Goal: Book appointment/travel/reservation

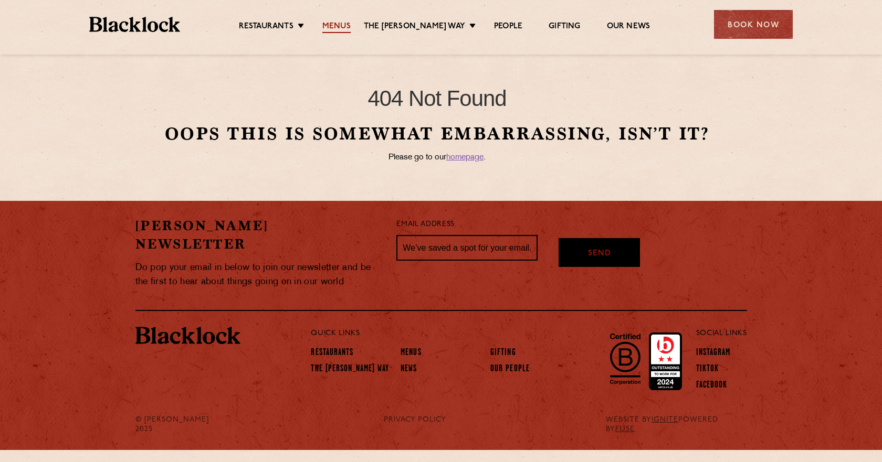
click at [342, 26] on link "Menus" at bounding box center [336, 28] width 28 height 12
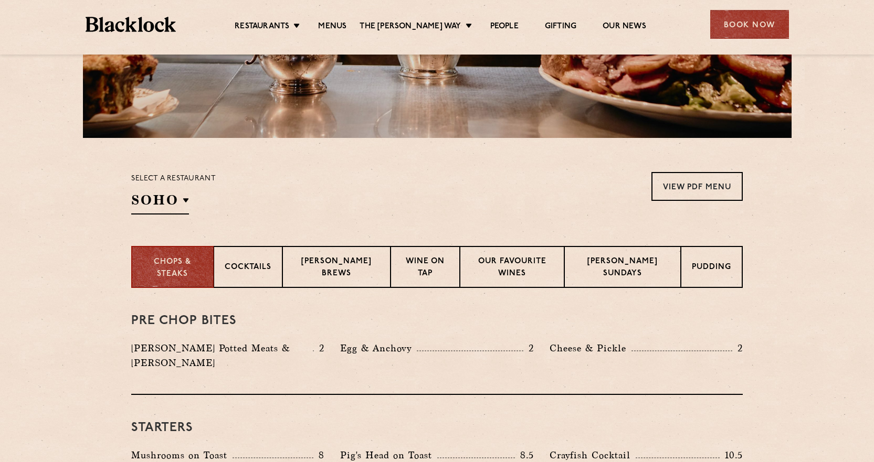
scroll to position [245, 0]
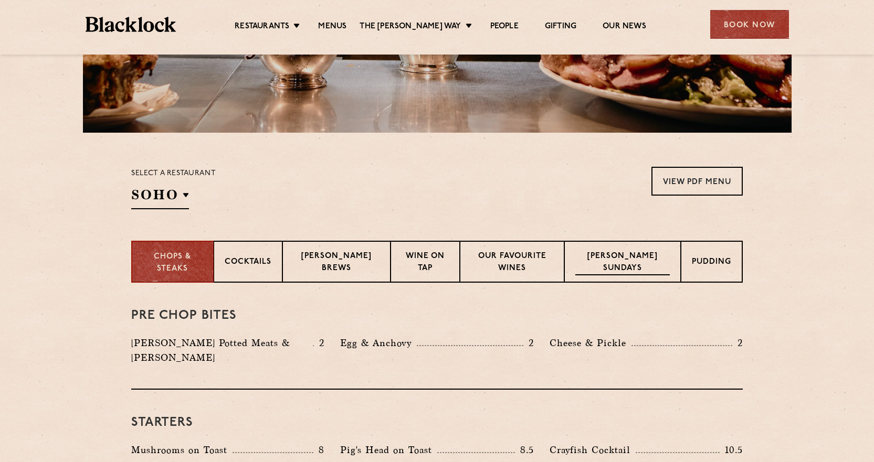
click at [621, 260] on p "[PERSON_NAME] Sundays" at bounding box center [622, 263] width 94 height 25
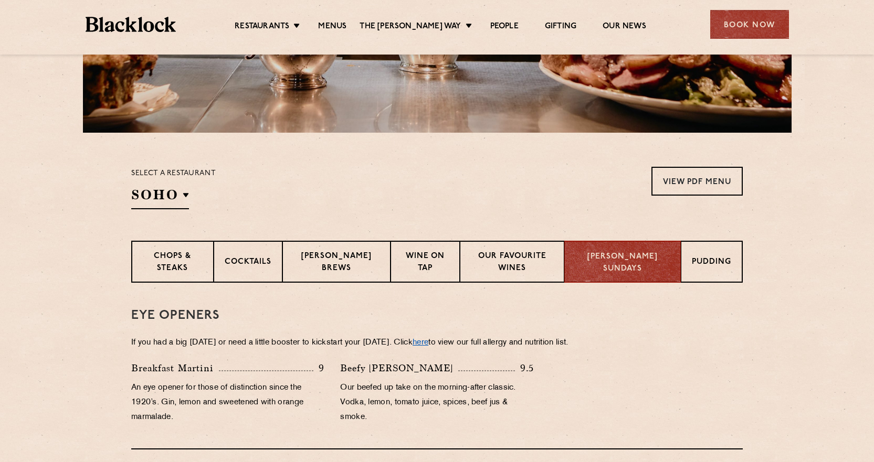
click at [428, 344] on link "here" at bounding box center [420, 343] width 16 height 8
click at [335, 261] on p "Blacklock Brews" at bounding box center [336, 263] width 86 height 25
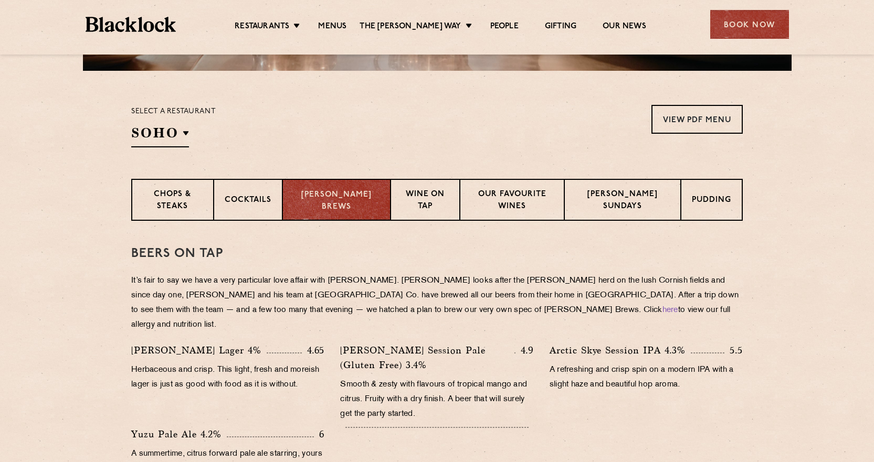
scroll to position [298, 0]
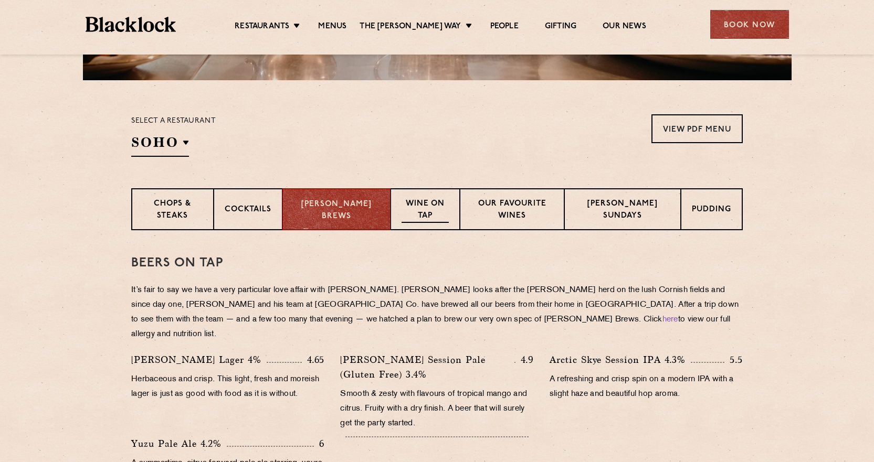
click at [421, 205] on p "Wine on Tap" at bounding box center [424, 210] width 47 height 25
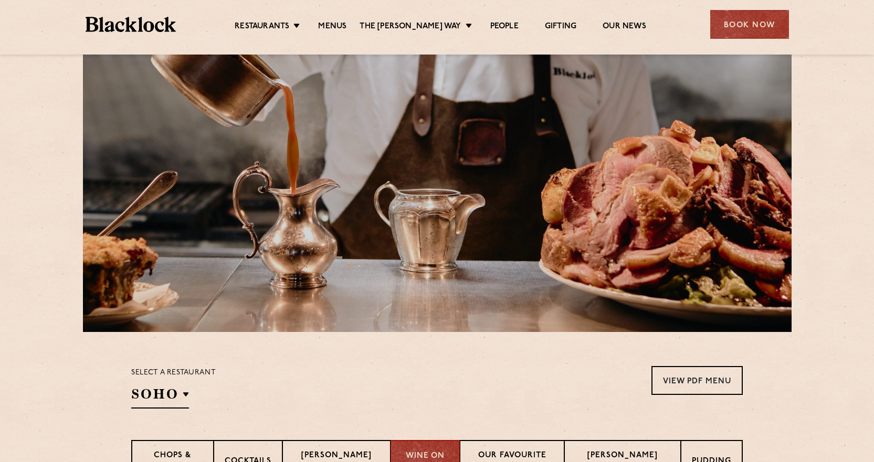
scroll to position [70, 0]
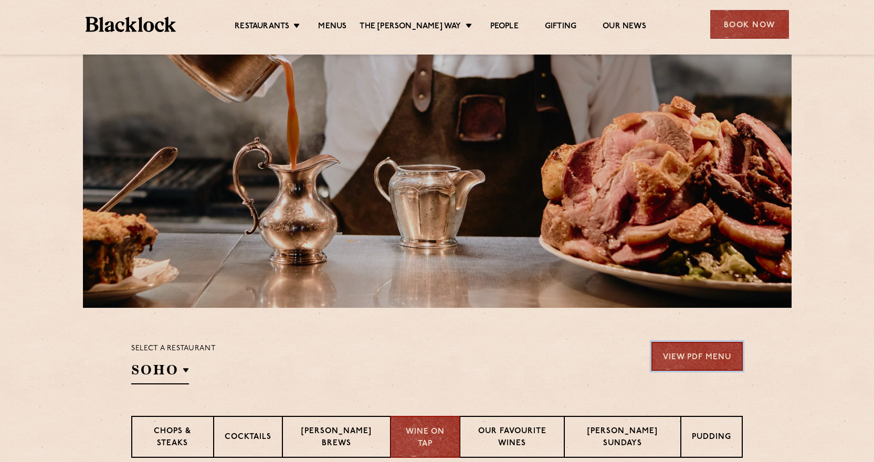
click at [691, 361] on link "View PDF Menu" at bounding box center [696, 356] width 91 height 29
click at [738, 26] on div "Book Now" at bounding box center [749, 24] width 79 height 29
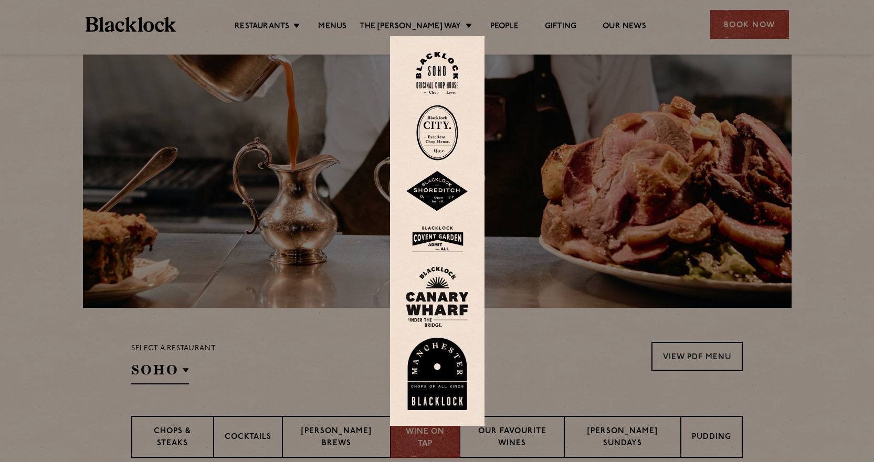
click at [452, 69] on img at bounding box center [437, 73] width 42 height 43
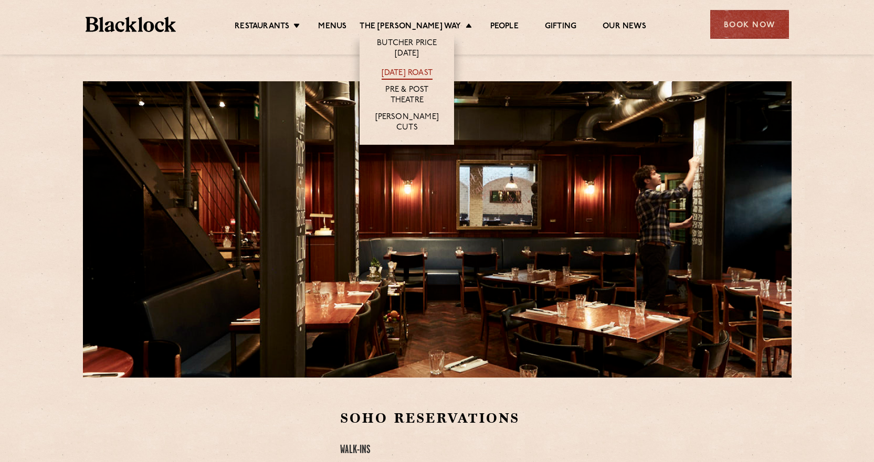
click at [429, 71] on link "[DATE] Roast" at bounding box center [407, 74] width 51 height 12
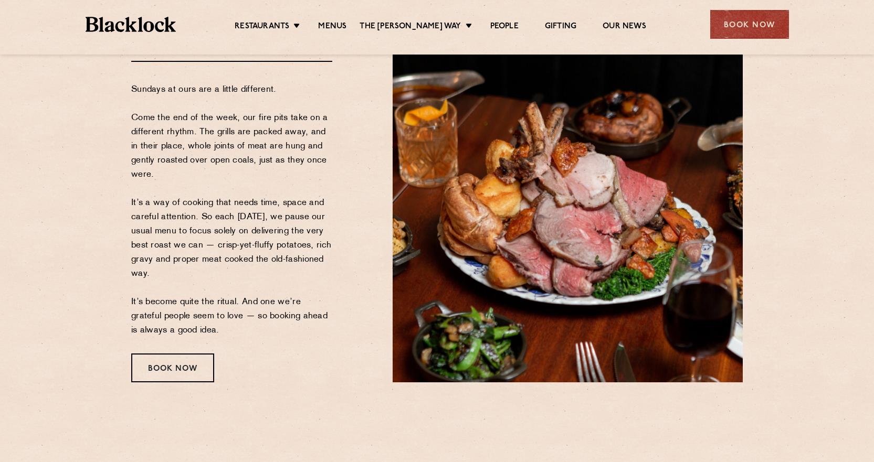
scroll to position [140, 0]
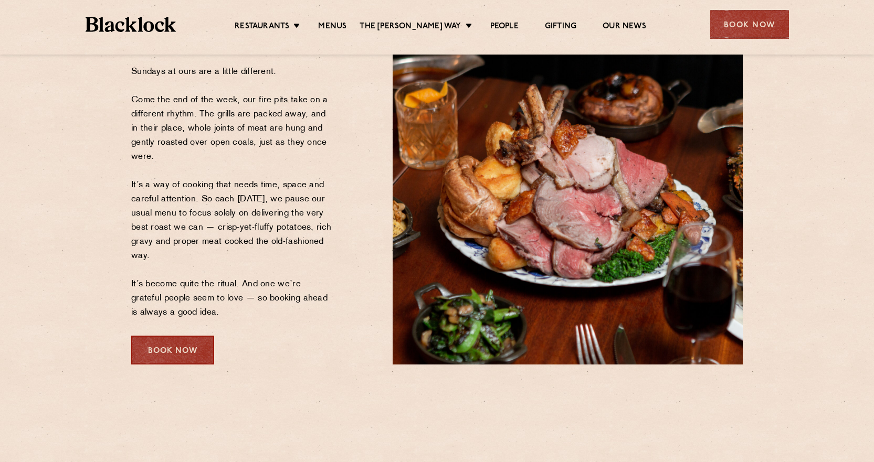
click at [182, 351] on div "Book Now" at bounding box center [172, 350] width 83 height 29
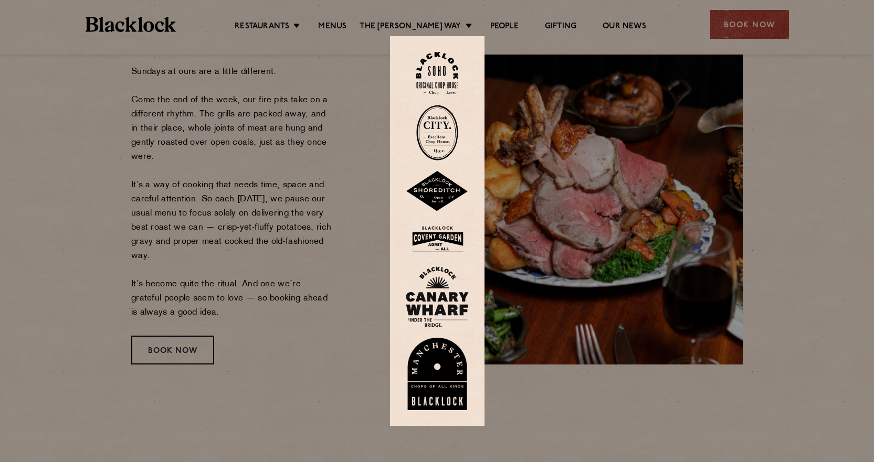
click at [439, 73] on img at bounding box center [437, 73] width 42 height 43
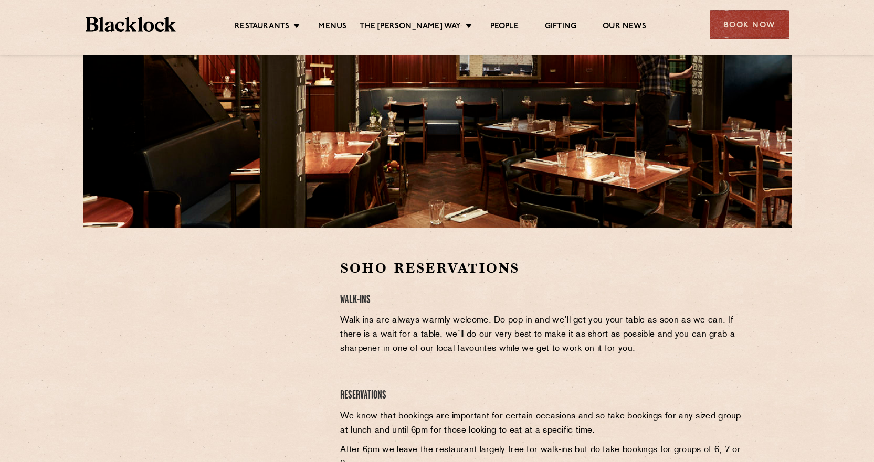
scroll to position [157, 0]
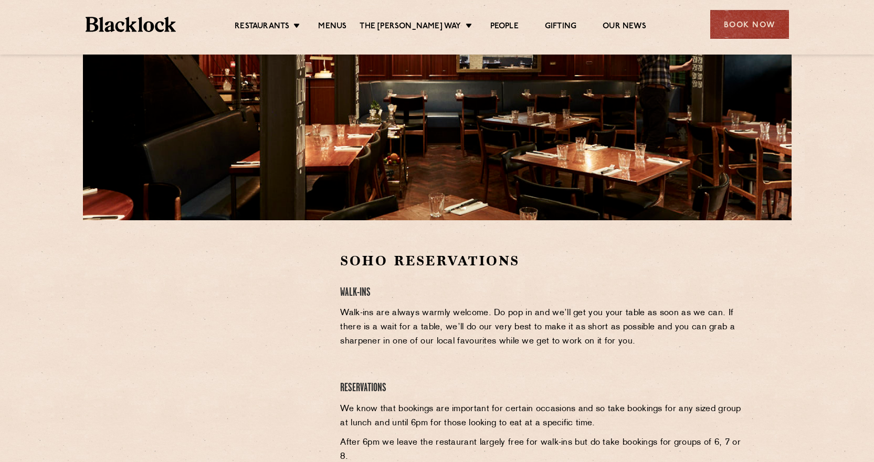
click at [146, 362] on div at bounding box center [227, 331] width 193 height 158
